Goal: Use online tool/utility: Use online tool/utility

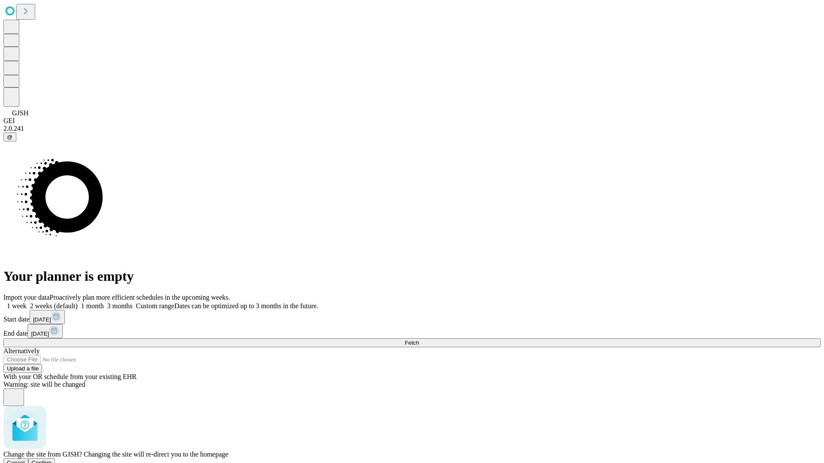
click at [52, 460] on span "Confirm" at bounding box center [42, 463] width 20 height 6
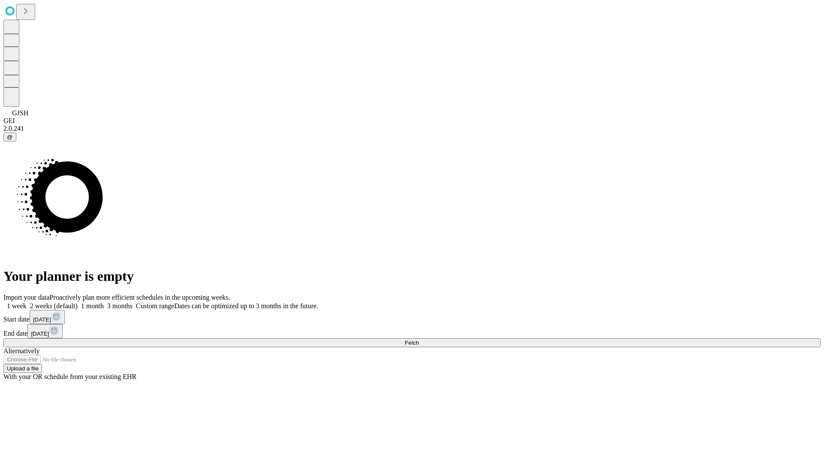
click at [104, 302] on label "1 month" at bounding box center [91, 305] width 26 height 7
click at [419, 340] on span "Fetch" at bounding box center [412, 343] width 14 height 6
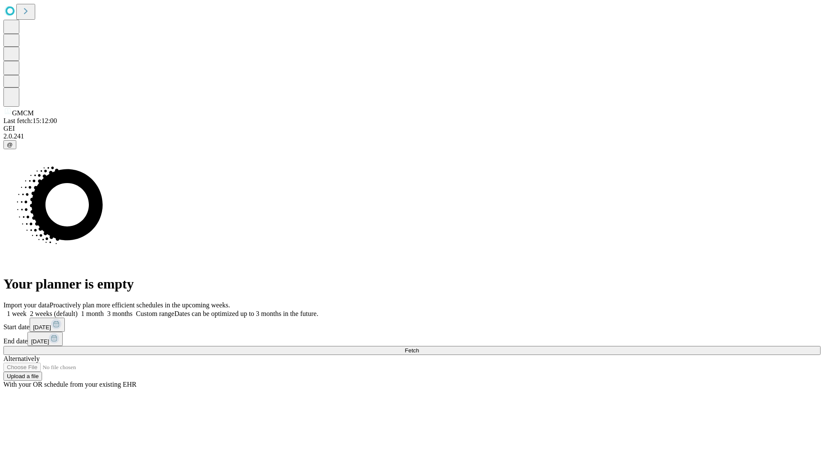
click at [419, 348] on span "Fetch" at bounding box center [412, 351] width 14 height 6
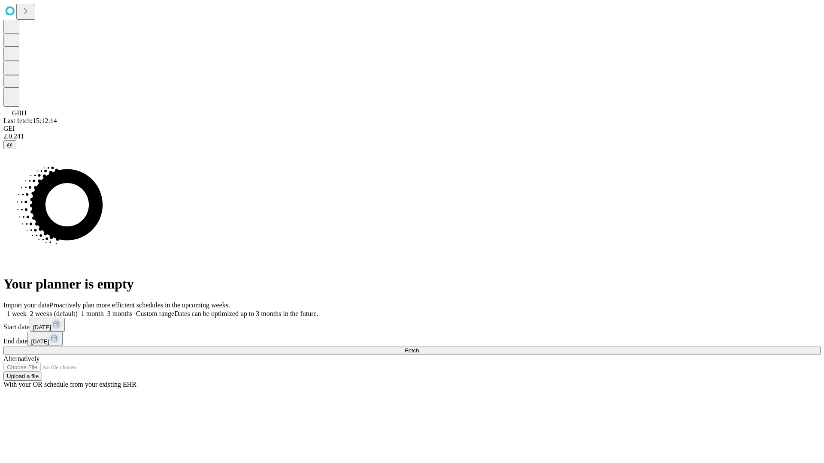
click at [104, 310] on label "1 month" at bounding box center [91, 313] width 26 height 7
click at [419, 348] on span "Fetch" at bounding box center [412, 351] width 14 height 6
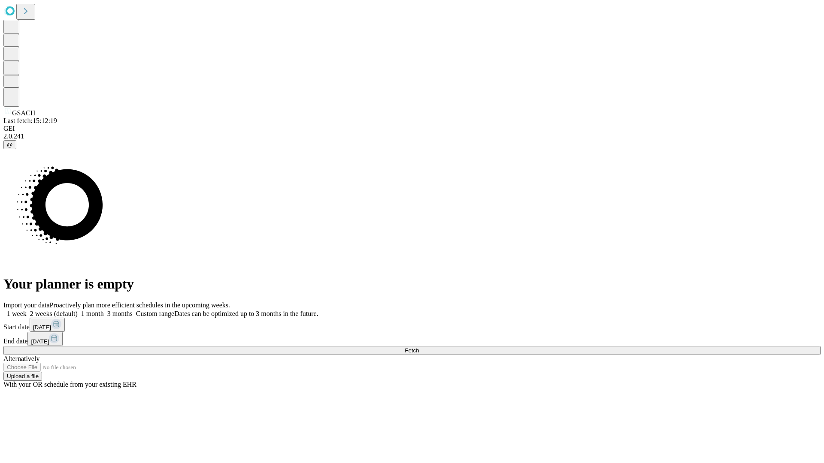
click at [104, 310] on label "1 month" at bounding box center [91, 313] width 26 height 7
click at [419, 348] on span "Fetch" at bounding box center [412, 351] width 14 height 6
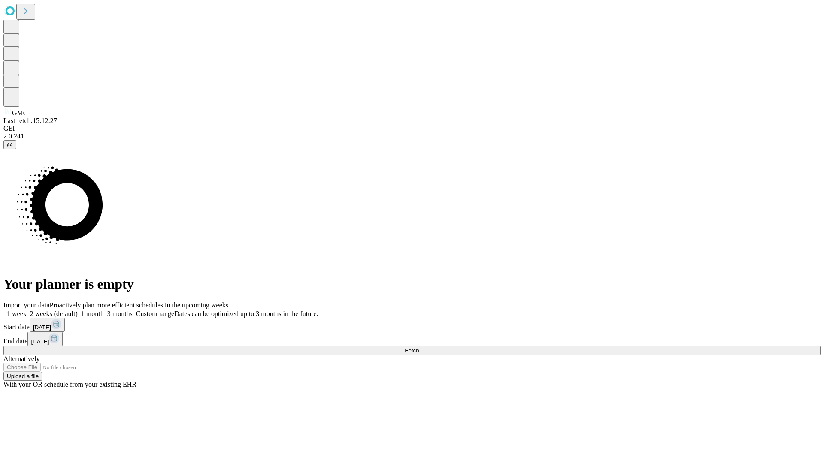
click at [104, 310] on label "1 month" at bounding box center [91, 313] width 26 height 7
click at [419, 348] on span "Fetch" at bounding box center [412, 351] width 14 height 6
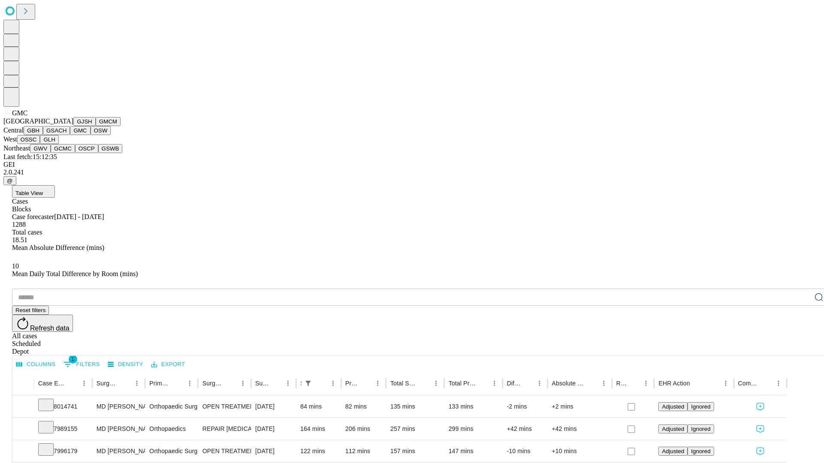
click at [91, 135] on button "OSW" at bounding box center [101, 130] width 21 height 9
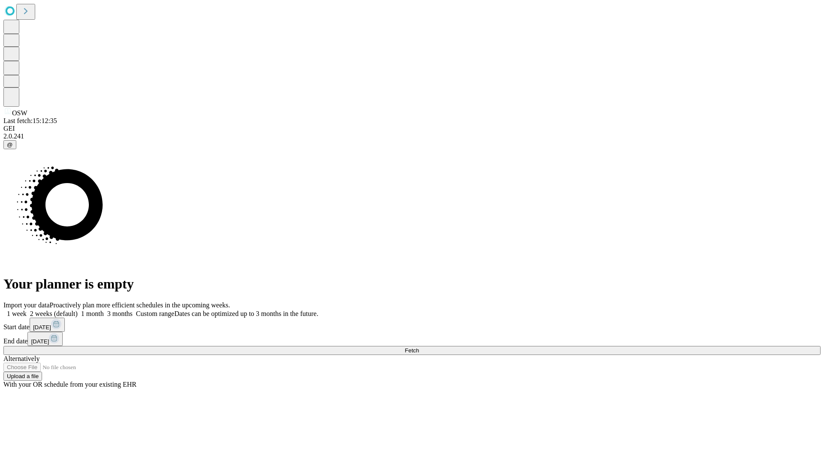
click at [104, 310] on label "1 month" at bounding box center [91, 313] width 26 height 7
click at [419, 348] on span "Fetch" at bounding box center [412, 351] width 14 height 6
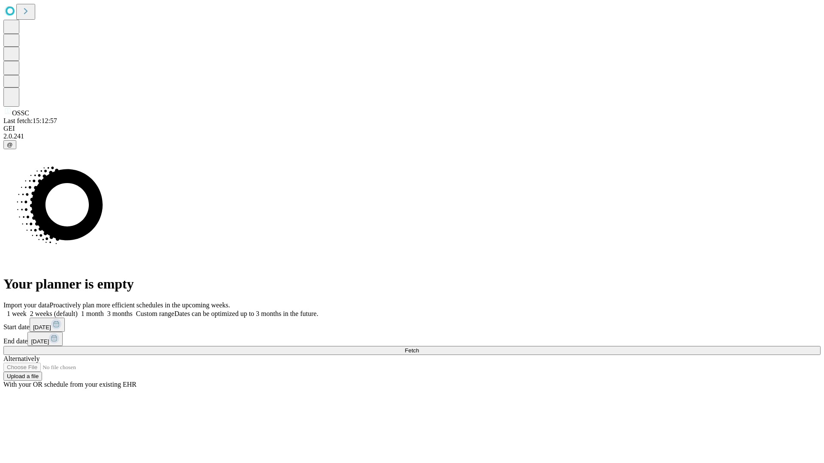
click at [104, 310] on label "1 month" at bounding box center [91, 313] width 26 height 7
click at [419, 348] on span "Fetch" at bounding box center [412, 351] width 14 height 6
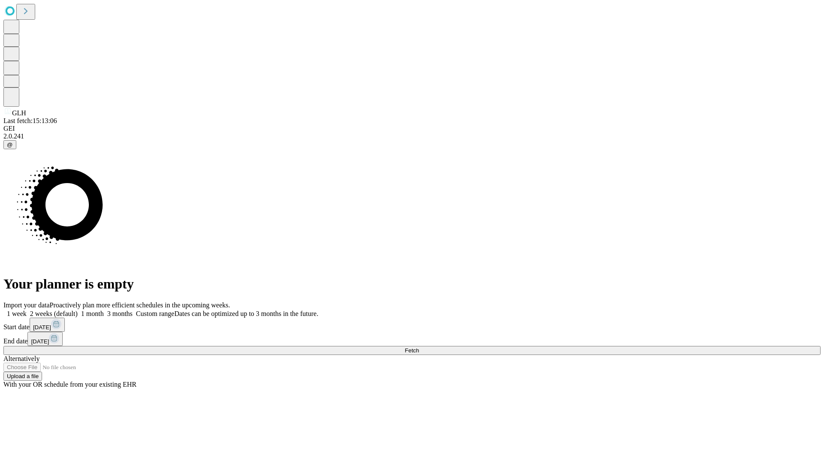
click at [104, 310] on label "1 month" at bounding box center [91, 313] width 26 height 7
click at [419, 348] on span "Fetch" at bounding box center [412, 351] width 14 height 6
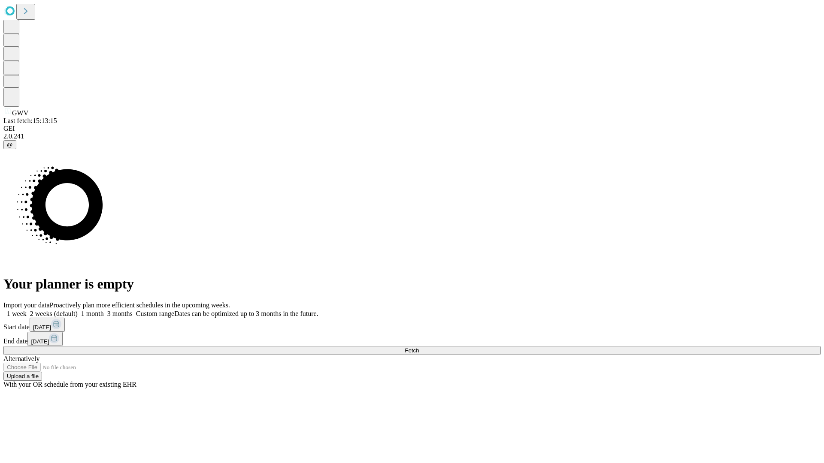
click at [104, 310] on label "1 month" at bounding box center [91, 313] width 26 height 7
click at [419, 348] on span "Fetch" at bounding box center [412, 351] width 14 height 6
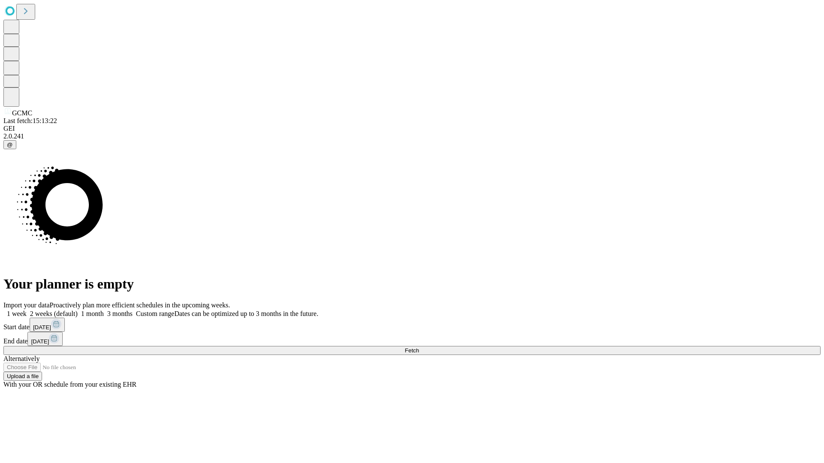
click at [419, 348] on span "Fetch" at bounding box center [412, 351] width 14 height 6
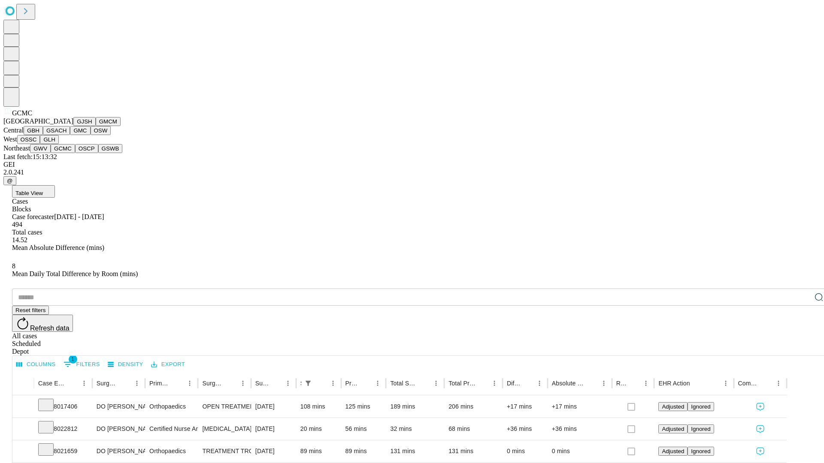
click at [75, 153] on button "OSCP" at bounding box center [86, 148] width 23 height 9
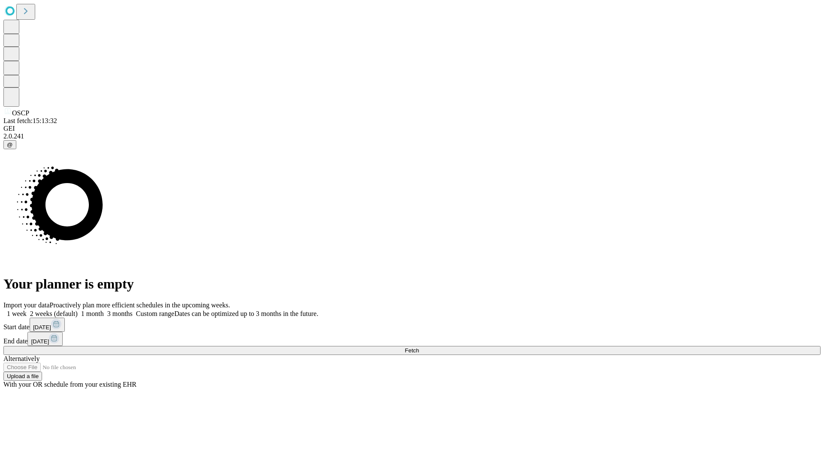
click at [104, 310] on label "1 month" at bounding box center [91, 313] width 26 height 7
click at [419, 348] on span "Fetch" at bounding box center [412, 351] width 14 height 6
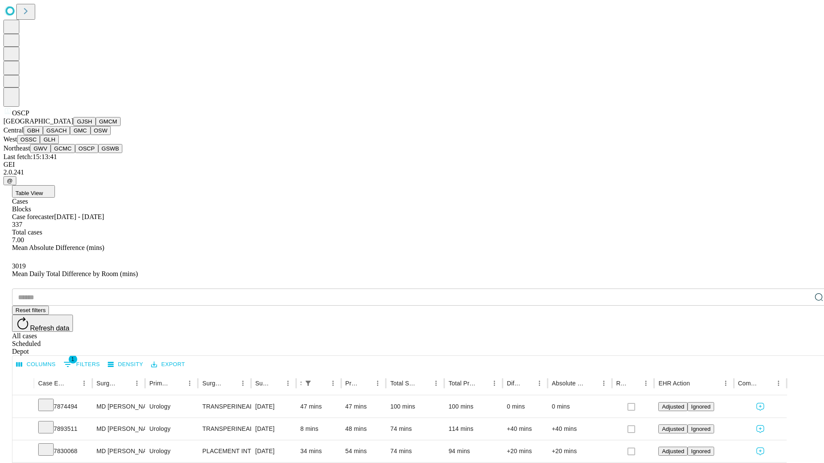
click at [98, 153] on button "GSWB" at bounding box center [110, 148] width 24 height 9
